Goal: Go to known website: Access a specific website the user already knows

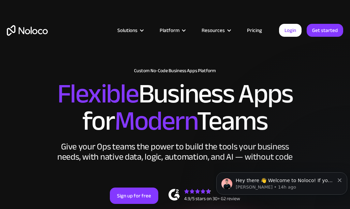
click at [291, 26] on link "Login" at bounding box center [290, 30] width 22 height 13
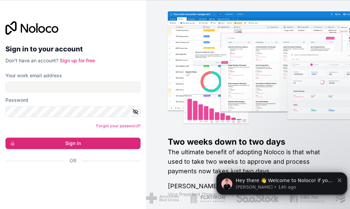
click at [84, 174] on div "Sign in with Google. Opens in new tab" at bounding box center [72, 179] width 135 height 15
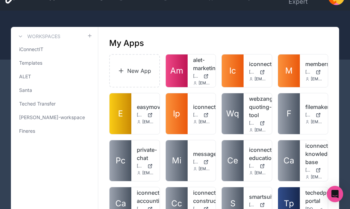
click at [56, 120] on span "[PERSON_NAME]-workspace" at bounding box center [52, 117] width 66 height 7
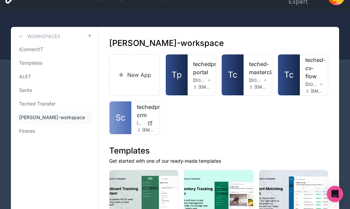
click at [0, 0] on div at bounding box center [0, 0] width 0 height 0
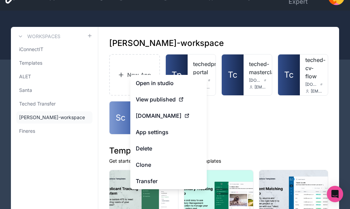
click at [172, 83] on link "Open in studio" at bounding box center [168, 83] width 76 height 16
